Goal: Task Accomplishment & Management: Manage account settings

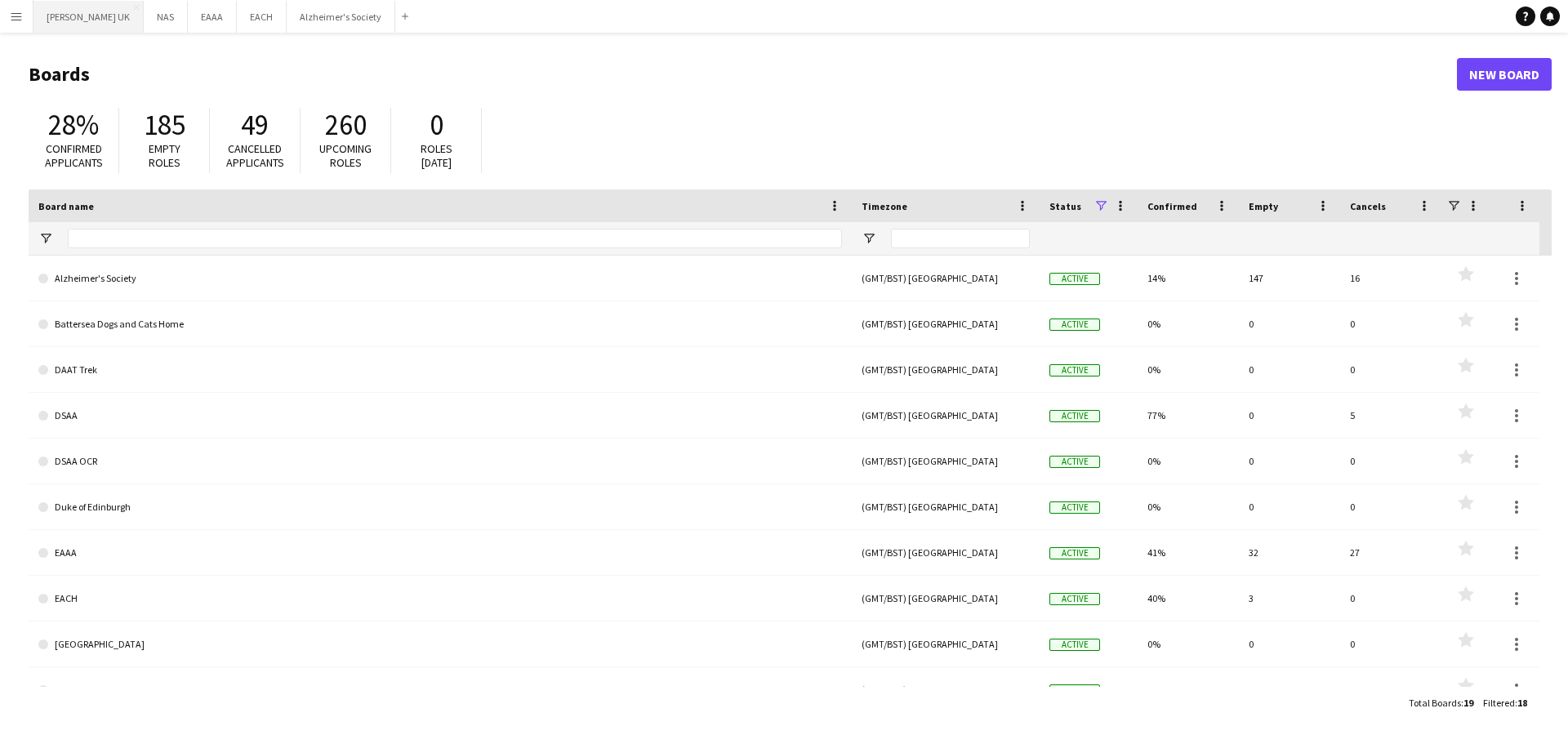
click at [82, 16] on button "[PERSON_NAME] UK Close" at bounding box center [88, 17] width 110 height 32
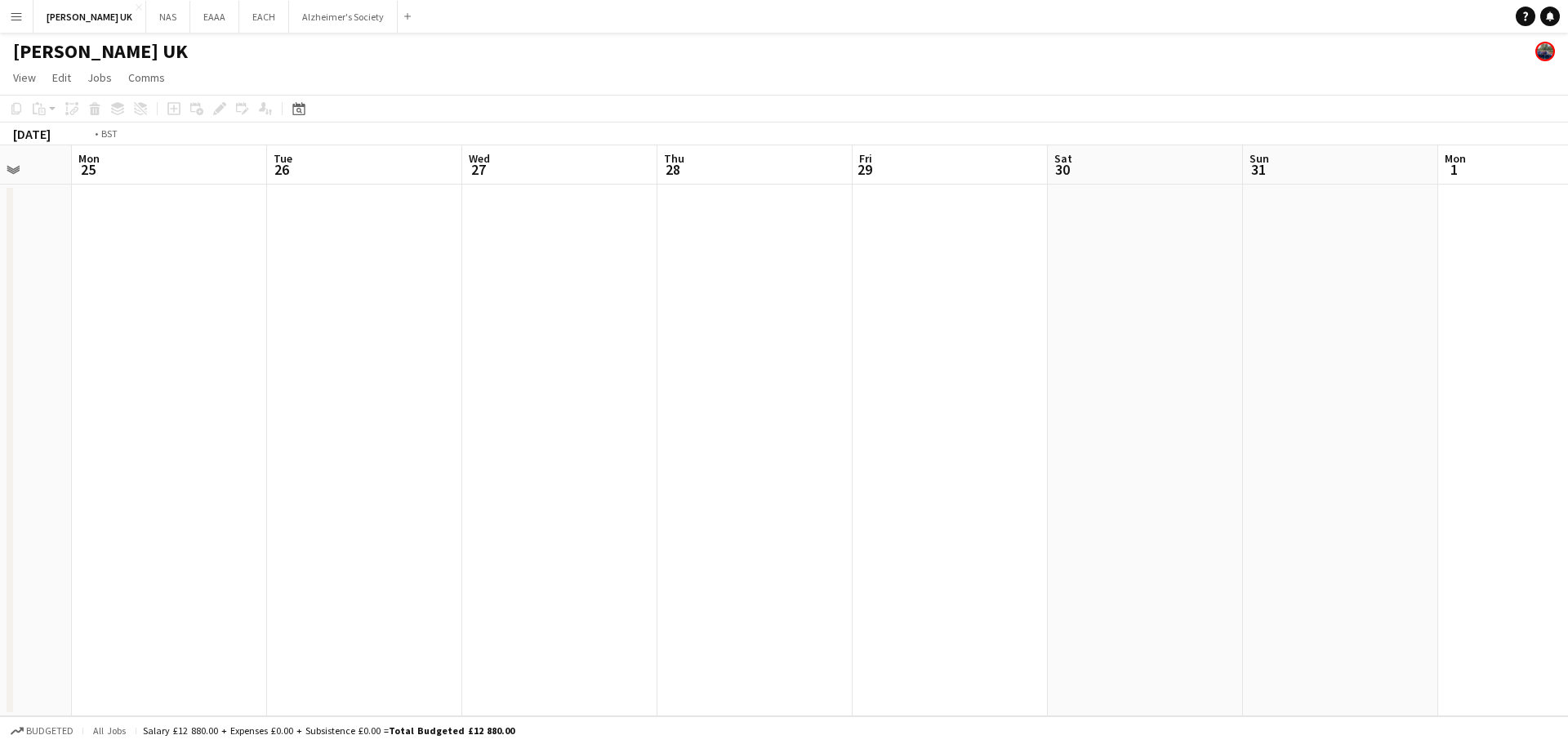
drag, startPoint x: 462, startPoint y: 434, endPoint x: 249, endPoint y: 454, distance: 213.9
click at [231, 455] on app-calendar-viewport "Fri 22 Sat 23 Sun 24 Mon 25 Tue 26 Wed 27 Thu 28 Fri 29 Sat 30 Sun 31 Mon 1 Tue…" at bounding box center [784, 430] width 1568 height 571
click at [364, 465] on app-calendar-viewport "Sat 23 Sun 24 Mon 25 Tue 26 Wed 27 Thu 28 Fri 29 Sat 30 Sun 31 Mon 1 Tue 2 Wed …" at bounding box center [784, 430] width 1568 height 571
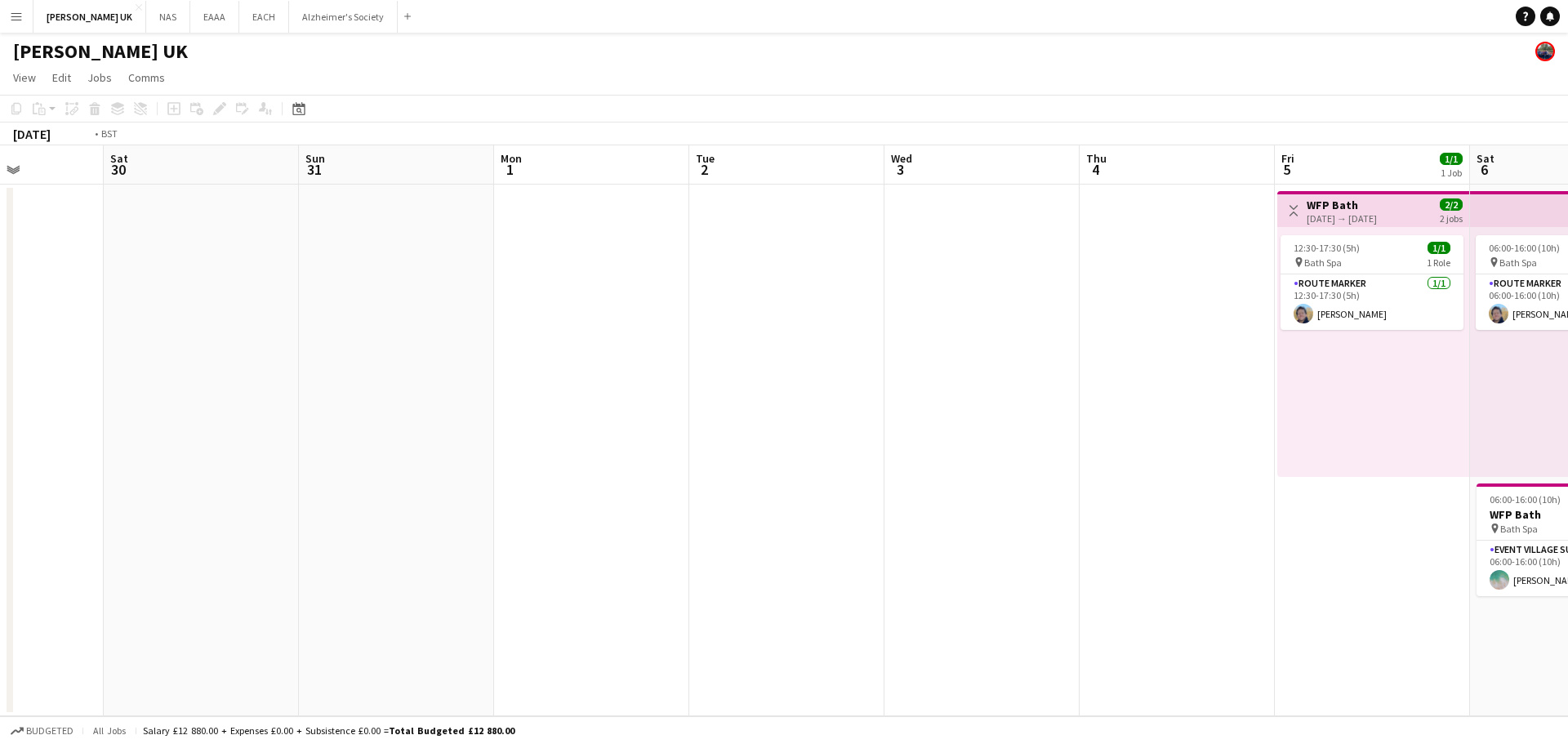
drag, startPoint x: 1295, startPoint y: 377, endPoint x: 461, endPoint y: 449, distance: 837.1
click at [337, 459] on app-calendar-viewport "Wed 27 Thu 28 Fri 29 Sat 30 Sun 31 Mon 1 Tue 2 Wed 3 Thu 4 Fri 5 1/1 1 Job Sat …" at bounding box center [784, 430] width 1568 height 571
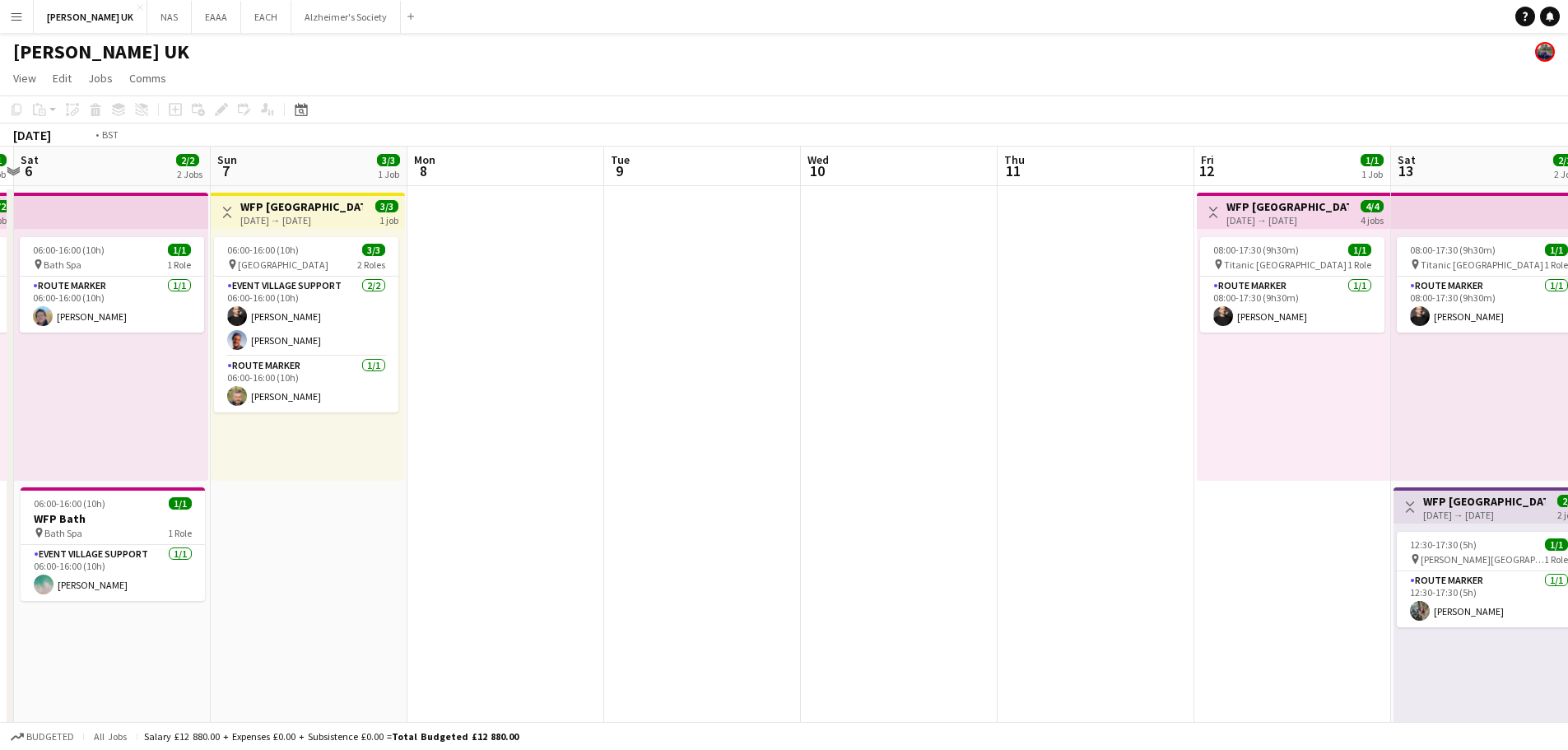
drag, startPoint x: 1256, startPoint y: 441, endPoint x: 149, endPoint y: 479, distance: 1107.7
click at [188, 479] on app-calendar-viewport "Wed 3 Thu 4 Fri 5 1/1 1 Job Sat 6 2/2 2 Jobs Sun 7 3/3 1 Job Mon 8 Tue 9 Wed 10…" at bounding box center [784, 538] width 1568 height 784
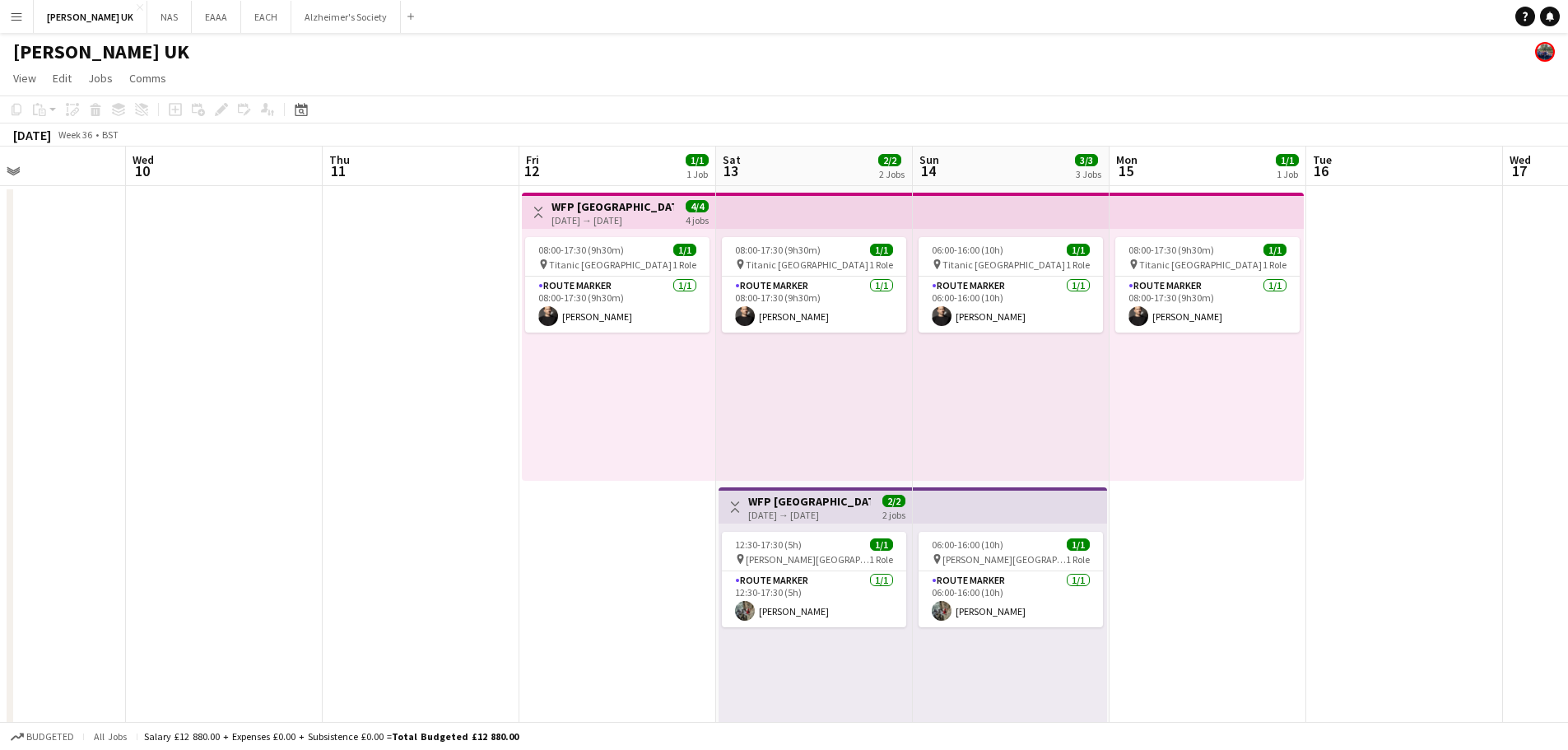
drag, startPoint x: 1116, startPoint y: 467, endPoint x: 153, endPoint y: 507, distance: 963.8
click at [197, 507] on app-calendar-viewport "Sun 7 3/3 1 Job Mon 8 Tue 9 Wed 10 Thu 11 Fri 12 1/1 1 Job Sat 13 2/2 2 Jobs Su…" at bounding box center [784, 538] width 1568 height 784
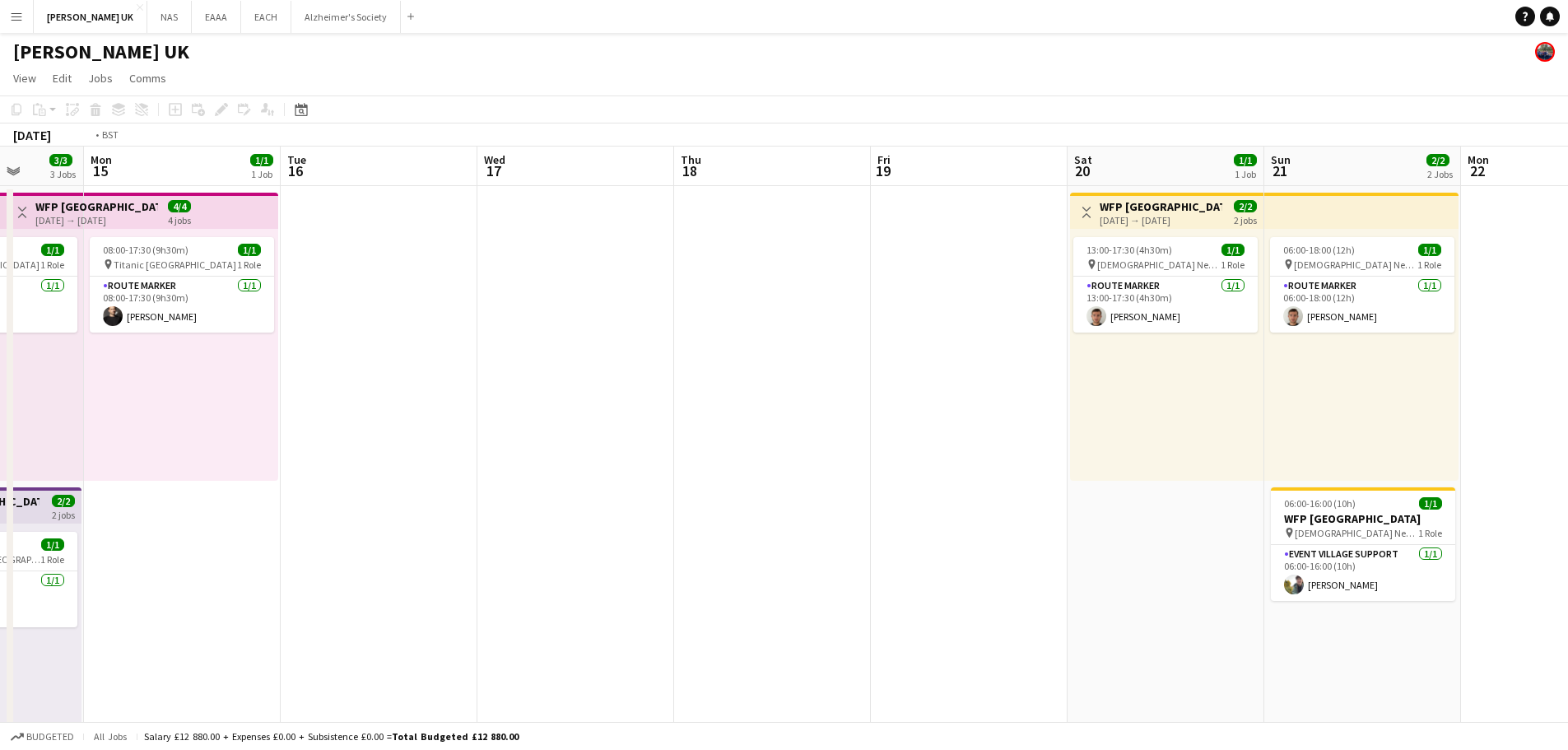
drag, startPoint x: 802, startPoint y: 472, endPoint x: 247, endPoint y: 508, distance: 556.2
click at [250, 508] on app-calendar-viewport "Fri 12 1/1 1 Job Sat 13 2/2 2 Jobs Sun 14 3/3 3 Jobs Mon 15 1/1 1 Job Tue 16 We…" at bounding box center [784, 538] width 1568 height 784
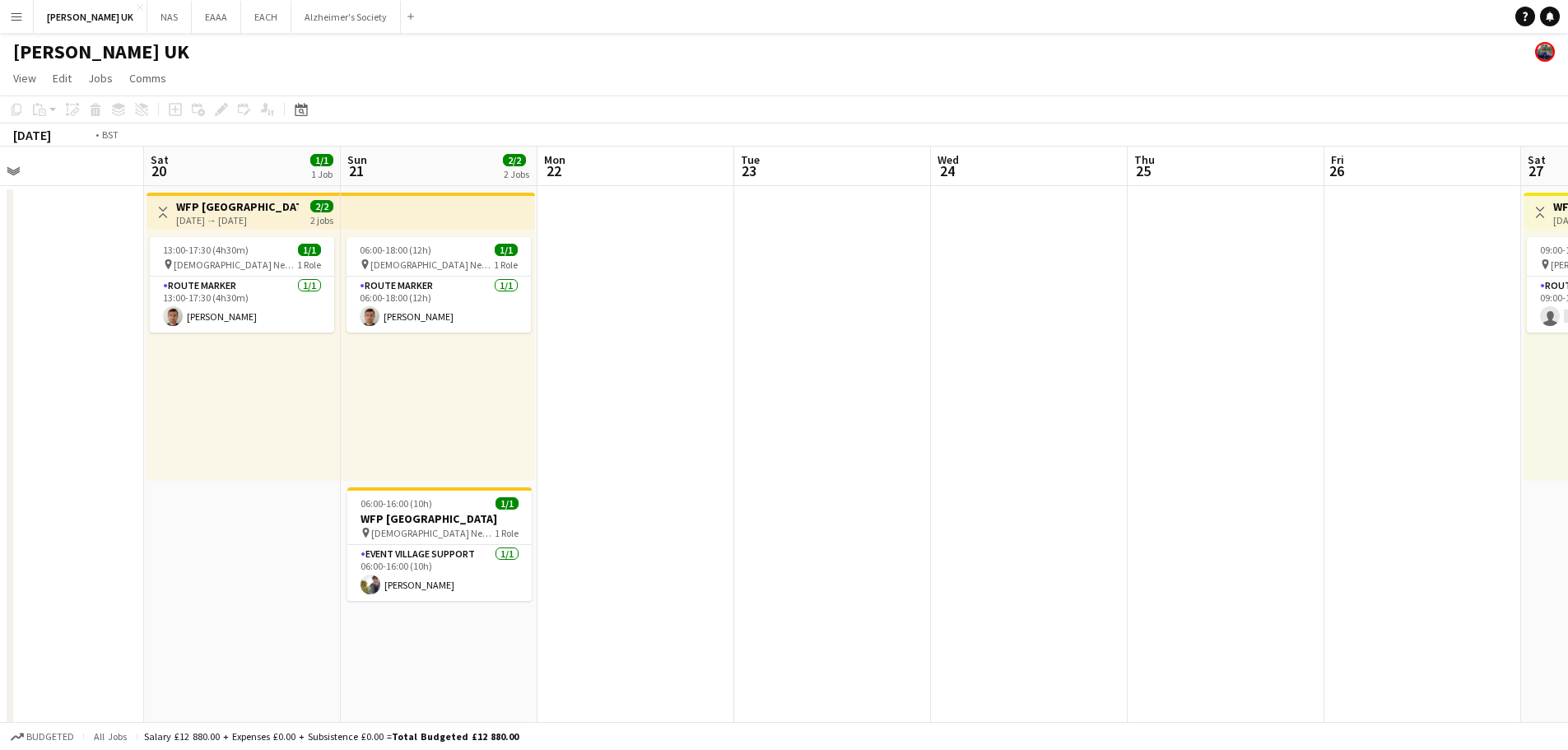
drag, startPoint x: 441, startPoint y: 492, endPoint x: 276, endPoint y: 493, distance: 165.0
click at [274, 497] on app-calendar-viewport "Tue 16 Wed 17 Thu 18 Fri 19 Sat 20 1/1 1 Job Sun 21 2/2 2 Jobs Mon 22 Tue 23 We…" at bounding box center [784, 538] width 1568 height 784
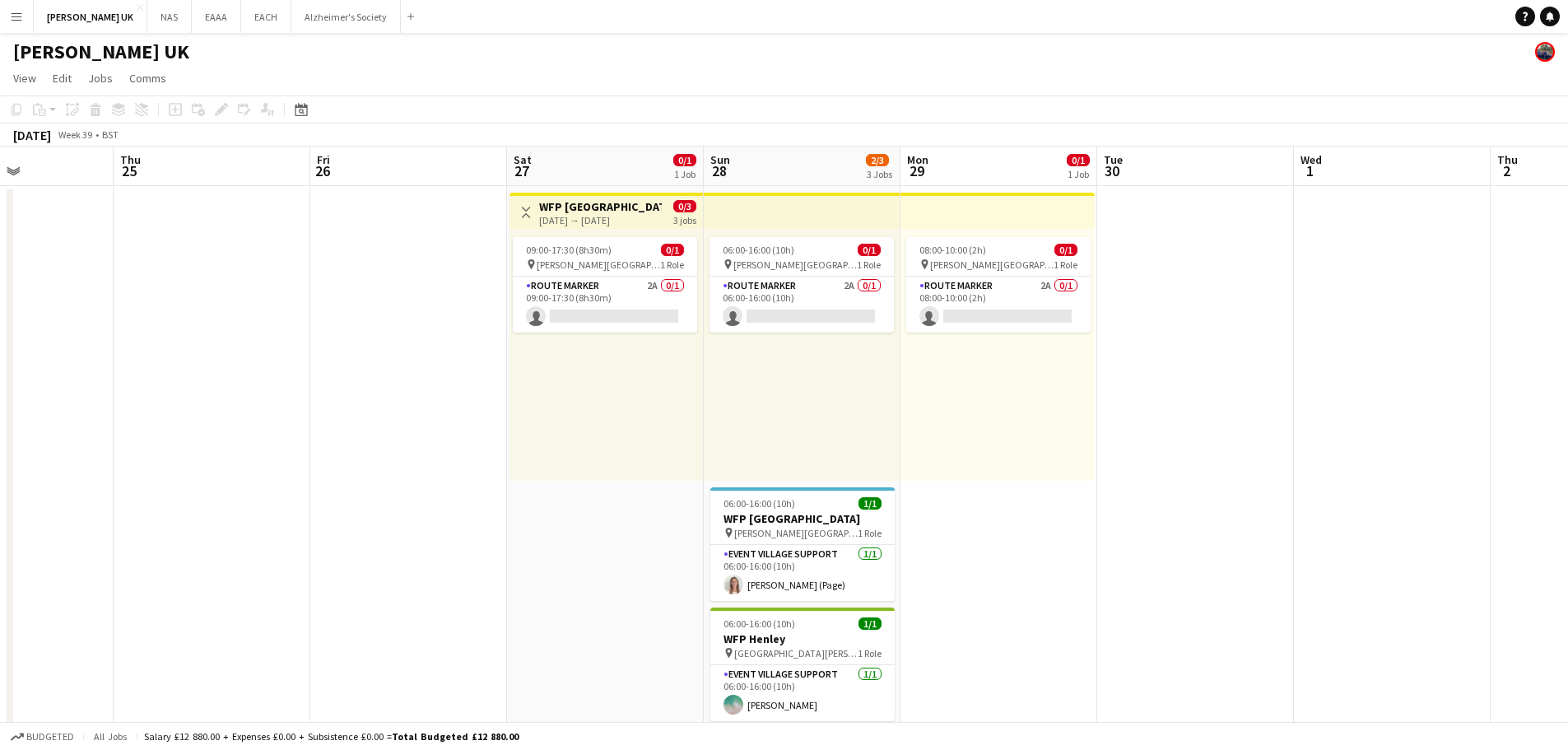
scroll to position [0, 581]
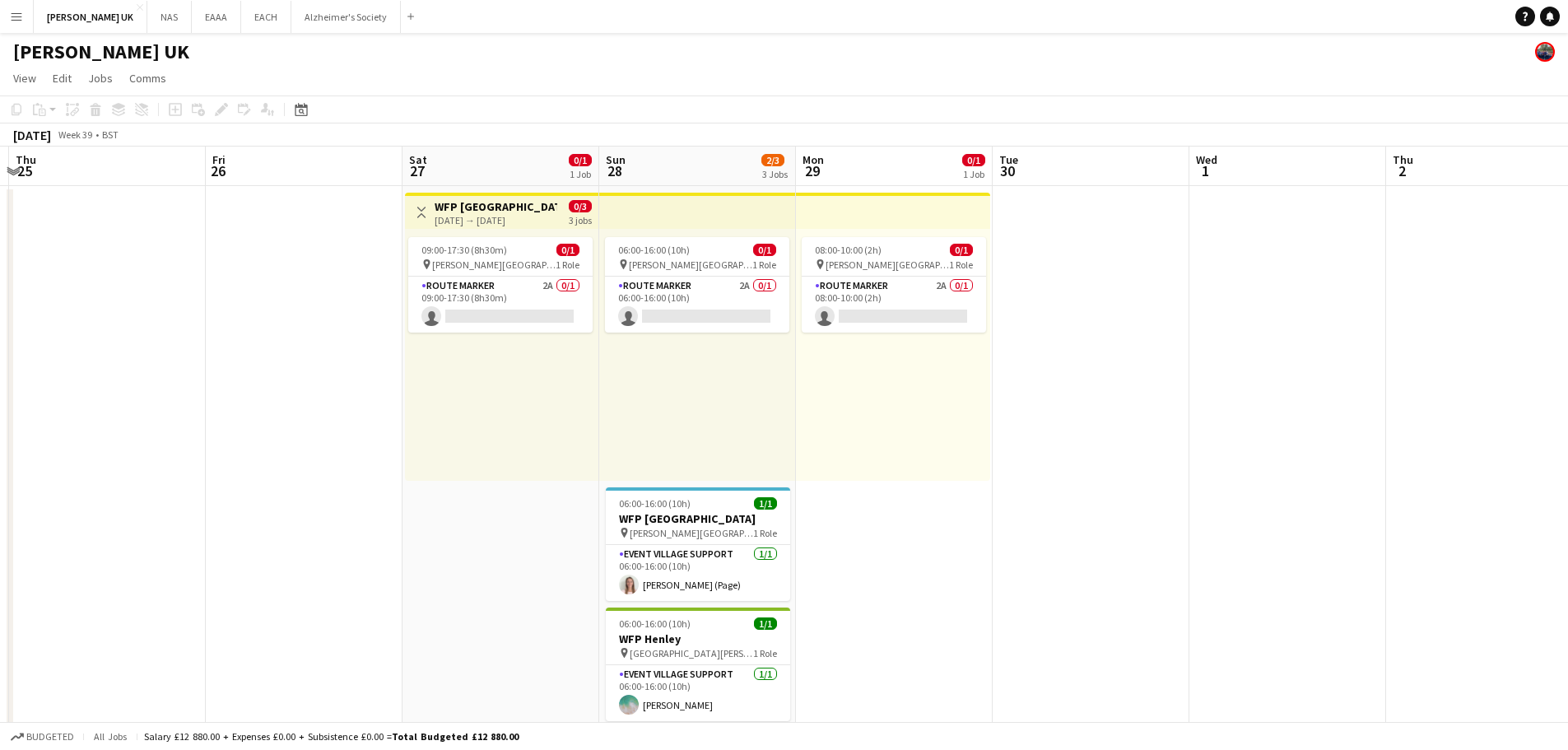
drag, startPoint x: 1254, startPoint y: 467, endPoint x: 1039, endPoint y: 497, distance: 217.1
click at [1039, 497] on app-calendar-viewport "Mon 22 Tue 23 Wed 24 Thu 25 Fri 26 Sat 27 0/1 1 Job Sun 28 2/3 3 Jobs Mon 29 0/…" at bounding box center [784, 538] width 1568 height 784
drag, startPoint x: 680, startPoint y: 295, endPoint x: 837, endPoint y: 266, distance: 159.7
click at [680, 294] on app-card-role "Route Marker 2A 0/1 06:00-16:00 (10h) single-neutral-actions" at bounding box center [697, 304] width 185 height 56
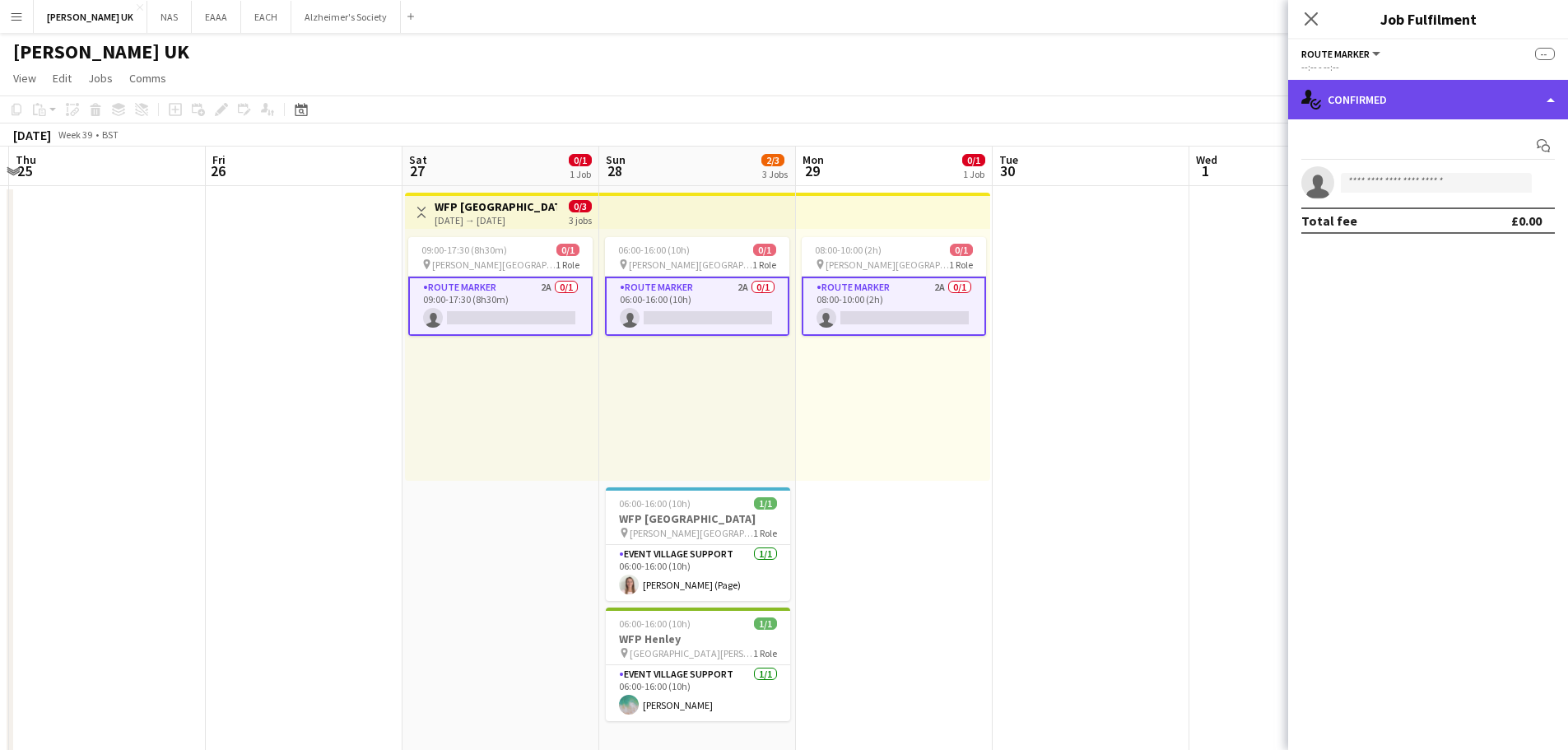
click at [1388, 87] on div "single-neutral-actions-check-2 Confirmed" at bounding box center [1427, 99] width 280 height 40
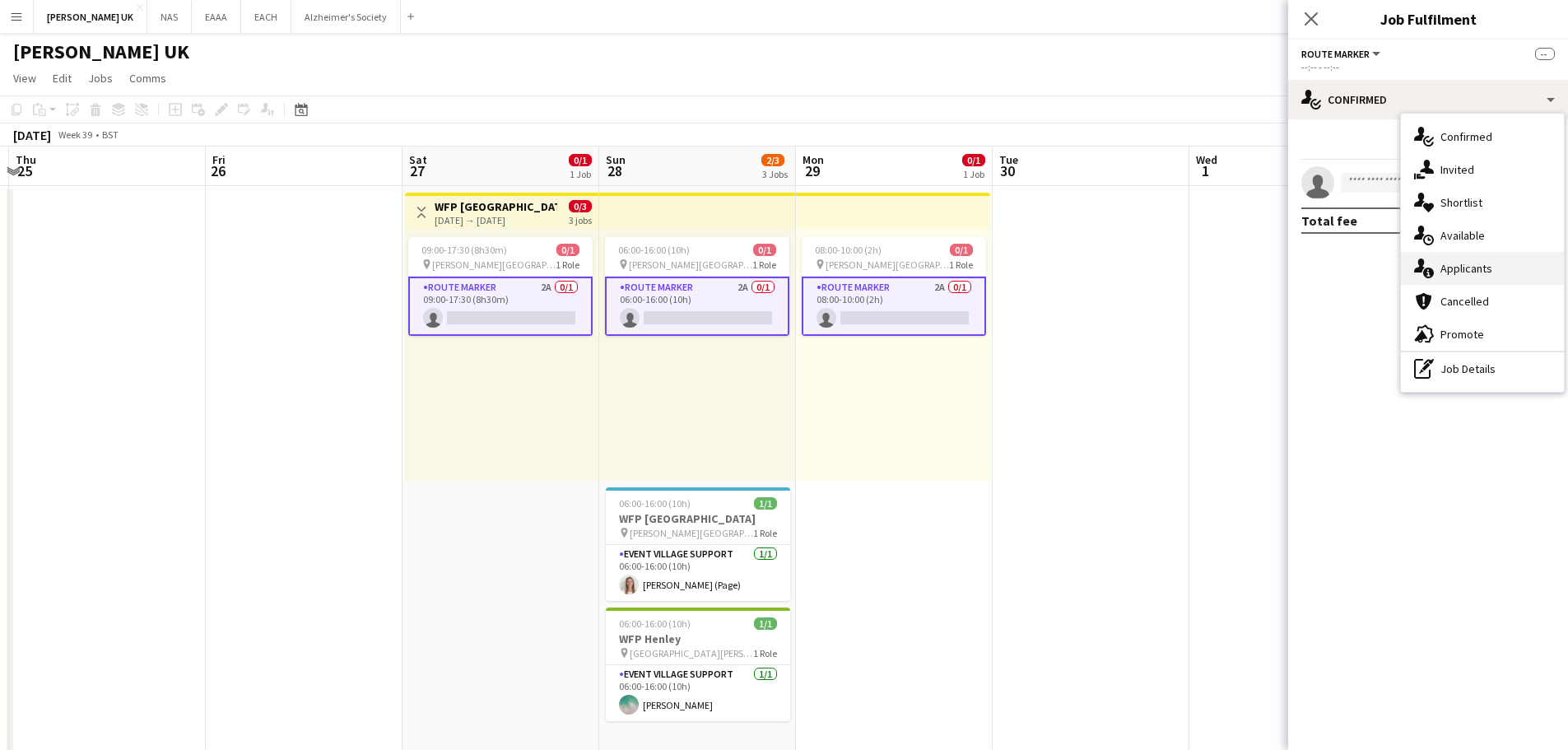
click at [1477, 267] on div "single-neutral-actions-information Applicants" at bounding box center [1482, 268] width 163 height 33
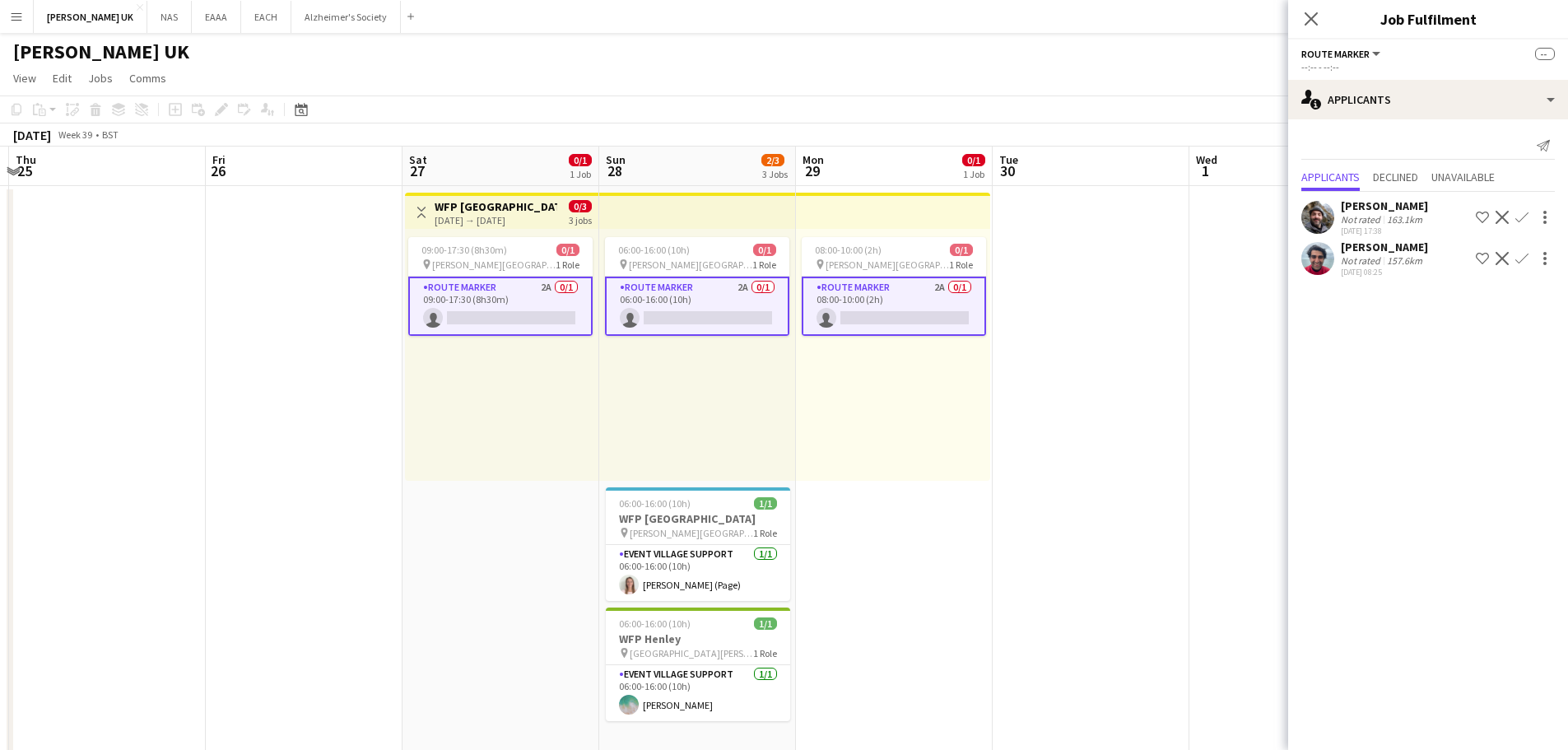
click at [1393, 253] on div "[PERSON_NAME]" at bounding box center [1383, 247] width 87 height 14
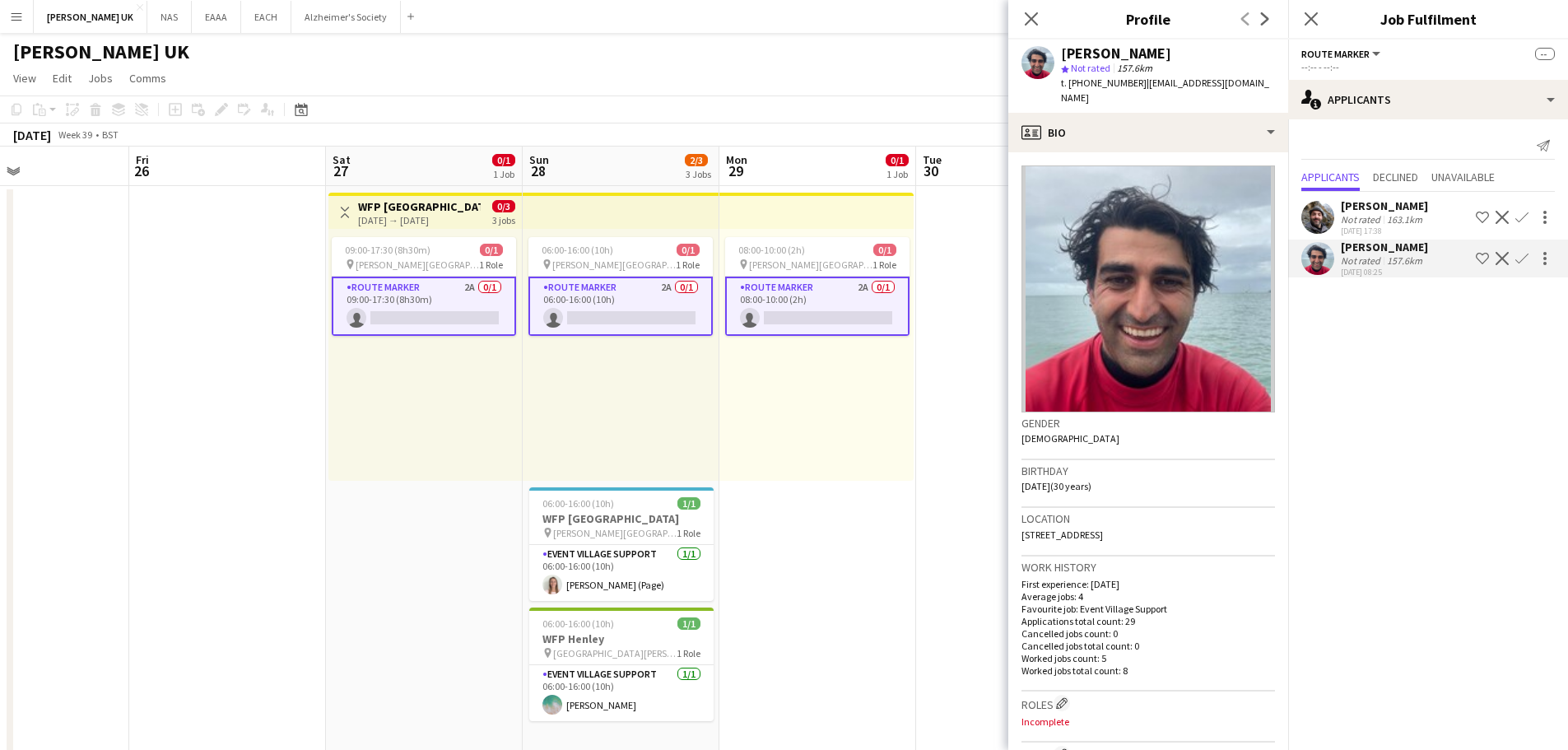
scroll to position [0, 500]
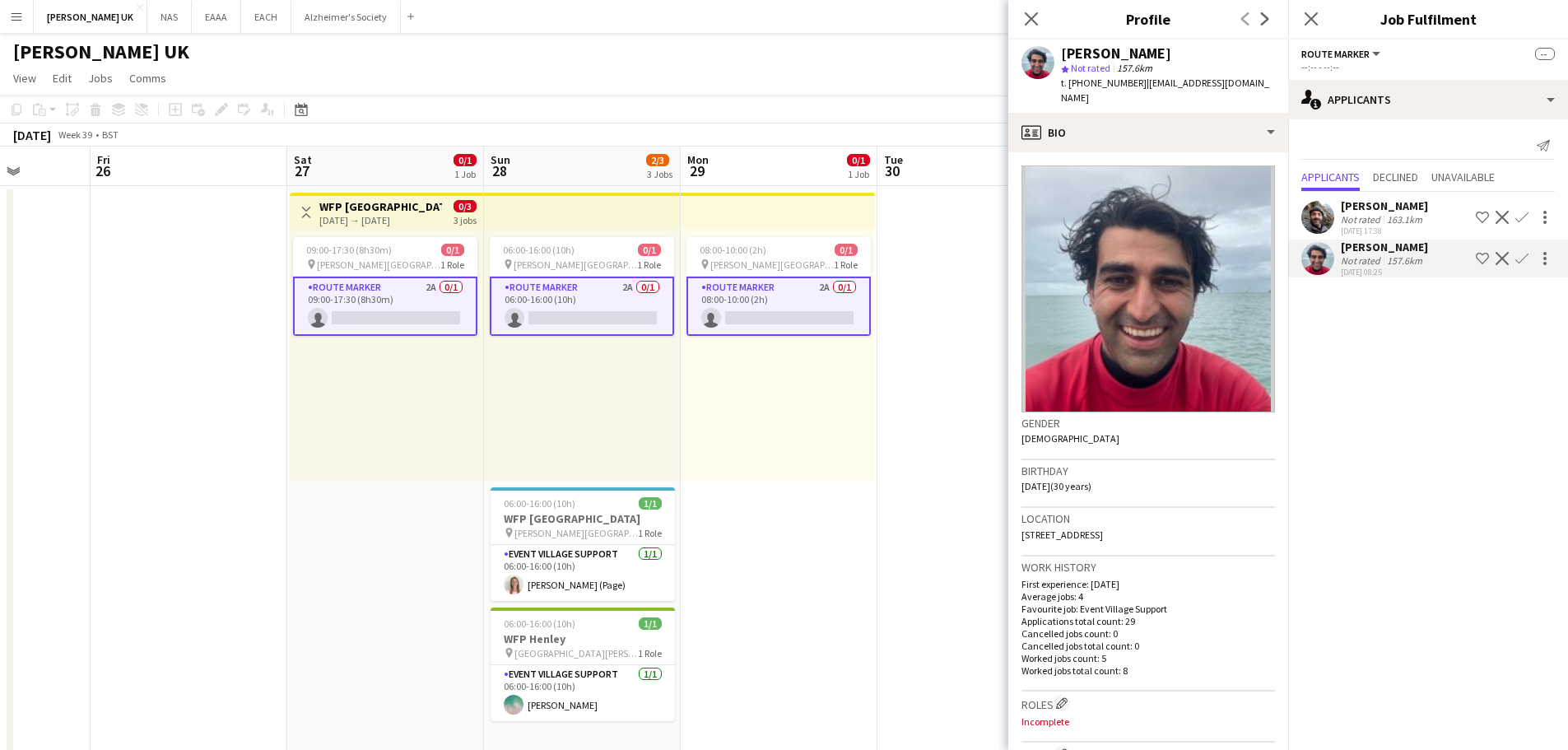
drag, startPoint x: 928, startPoint y: 487, endPoint x: 813, endPoint y: 480, distance: 115.2
click at [813, 480] on app-calendar-viewport "Tue 23 Wed 24 Thu 25 Fri 26 Sat 27 0/1 1 Job Sun 28 2/3 3 Jobs Mon 29 0/1 1 Job…" at bounding box center [784, 538] width 1568 height 784
click at [600, 565] on app-card-role "Event Village Support [DATE] 06:00-16:00 (10h) [PERSON_NAME] (Page)" at bounding box center [583, 573] width 185 height 56
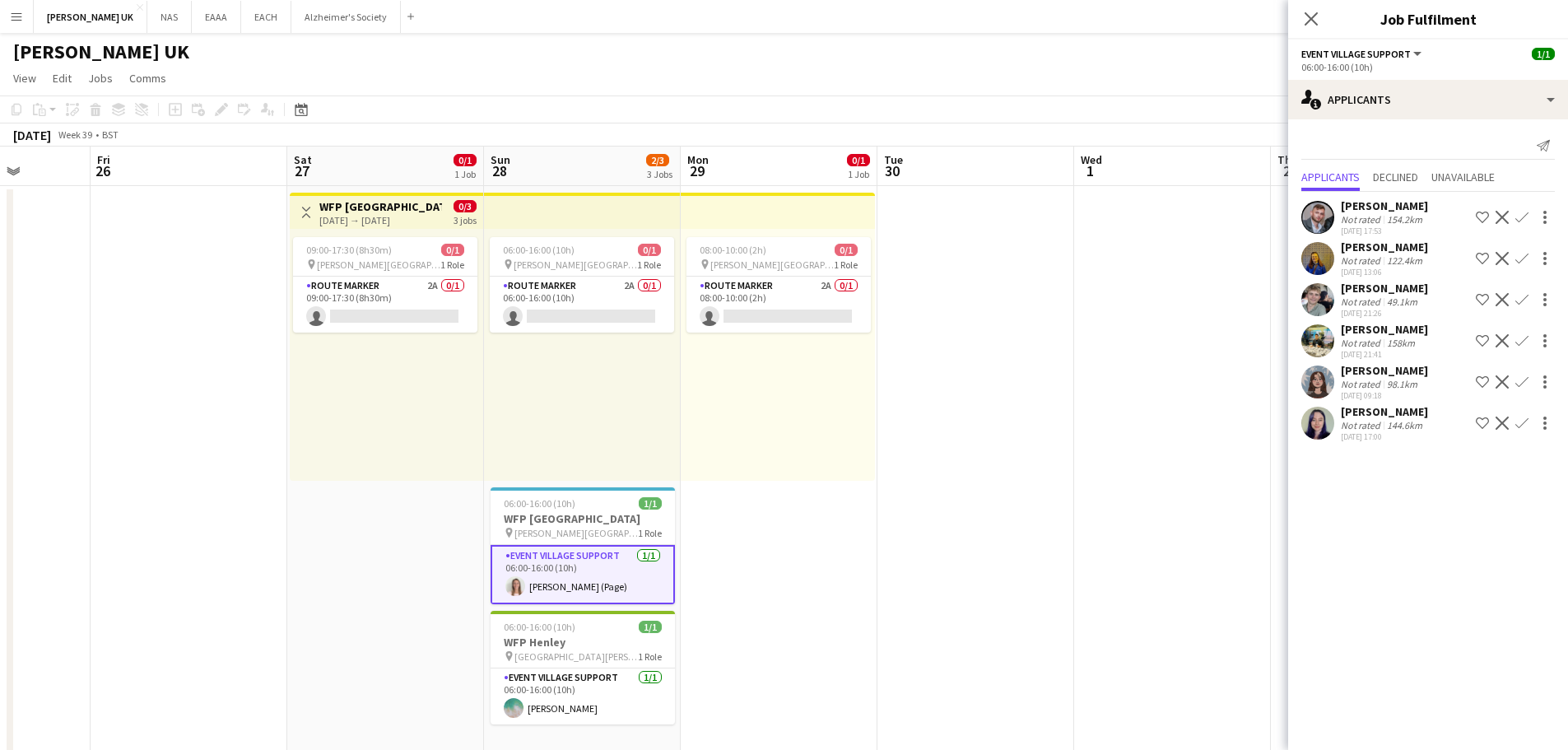
click at [1359, 295] on div "[PERSON_NAME]" at bounding box center [1383, 287] width 87 height 14
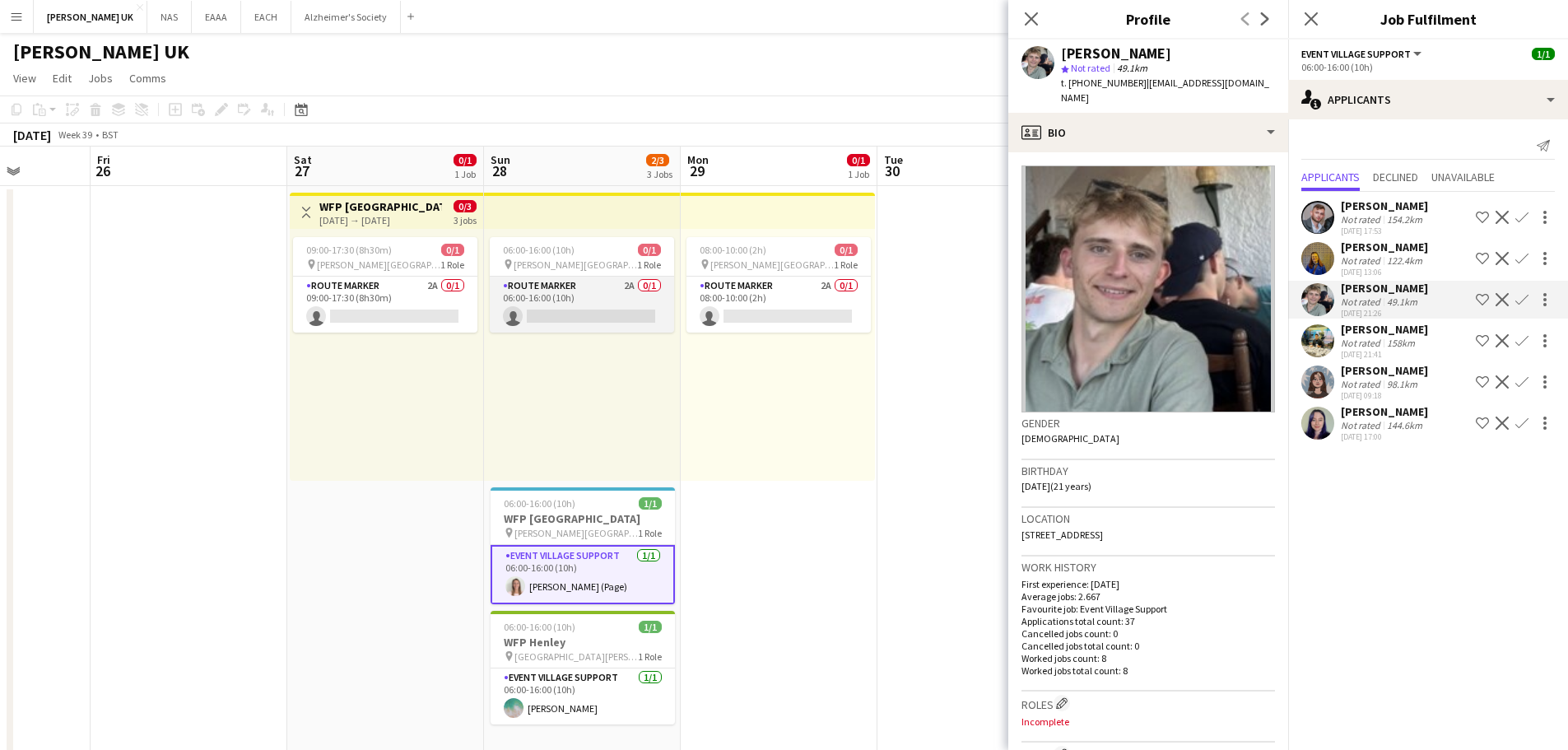
click at [604, 302] on app-card-role "Route Marker 2A 0/1 06:00-16:00 (10h) single-neutral-actions" at bounding box center [582, 304] width 185 height 56
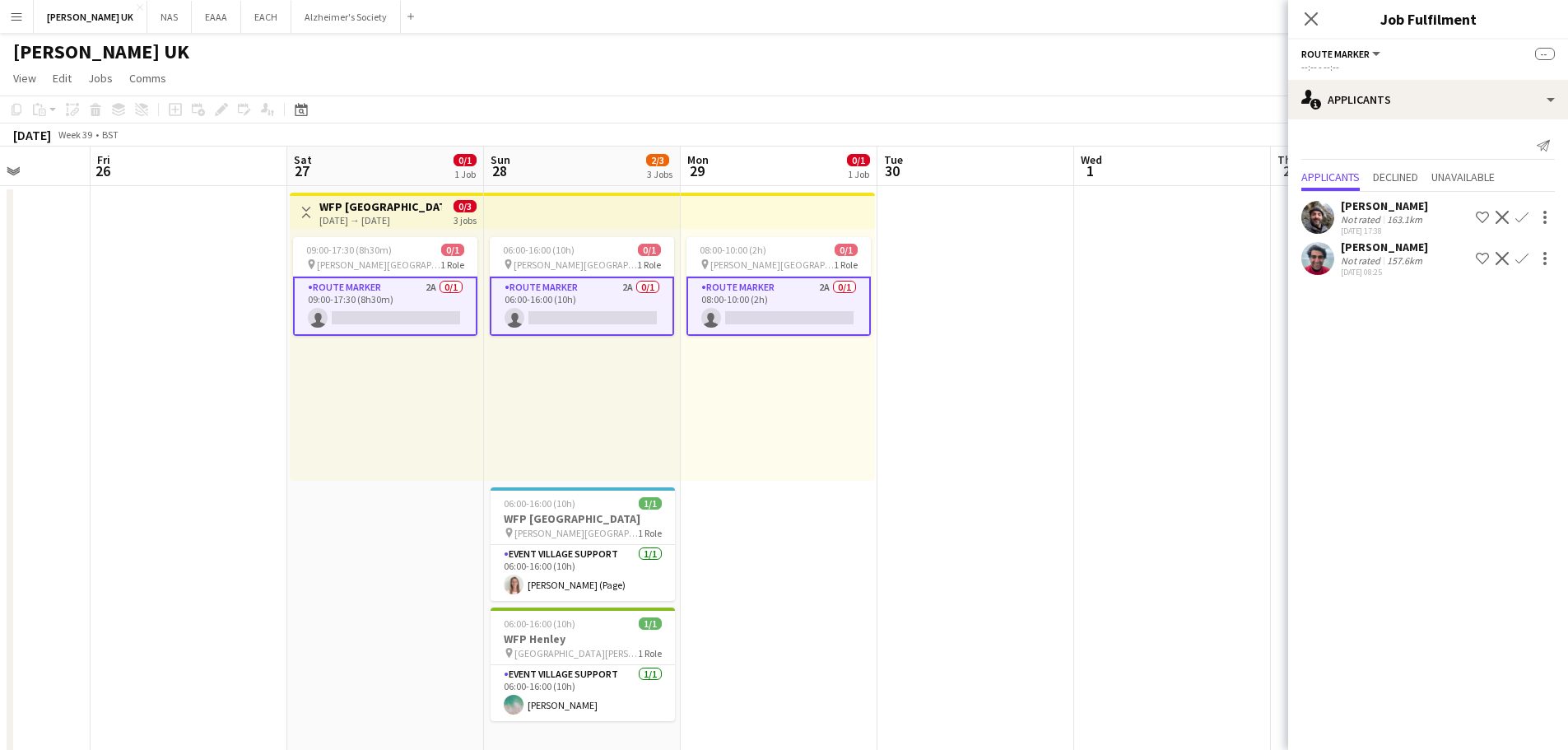
click at [1000, 558] on app-date-cell at bounding box center [976, 558] width 197 height 744
